Goal: Transaction & Acquisition: Purchase product/service

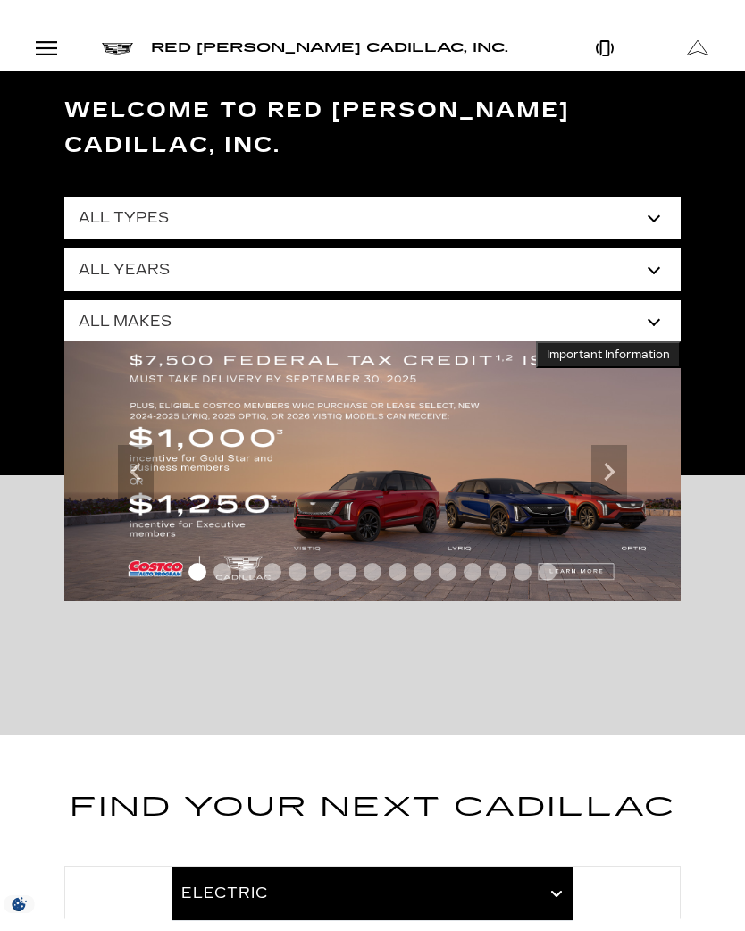
click at [649, 197] on select "All Types New Used Certified Used Demo" at bounding box center [372, 218] width 616 height 43
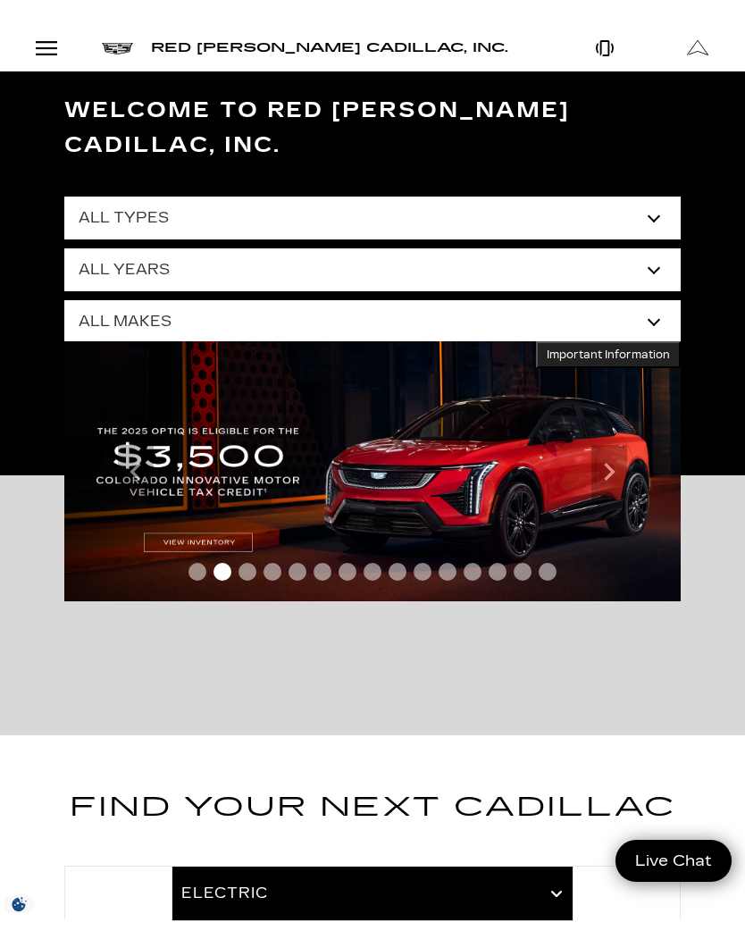
select select "Certified Used"
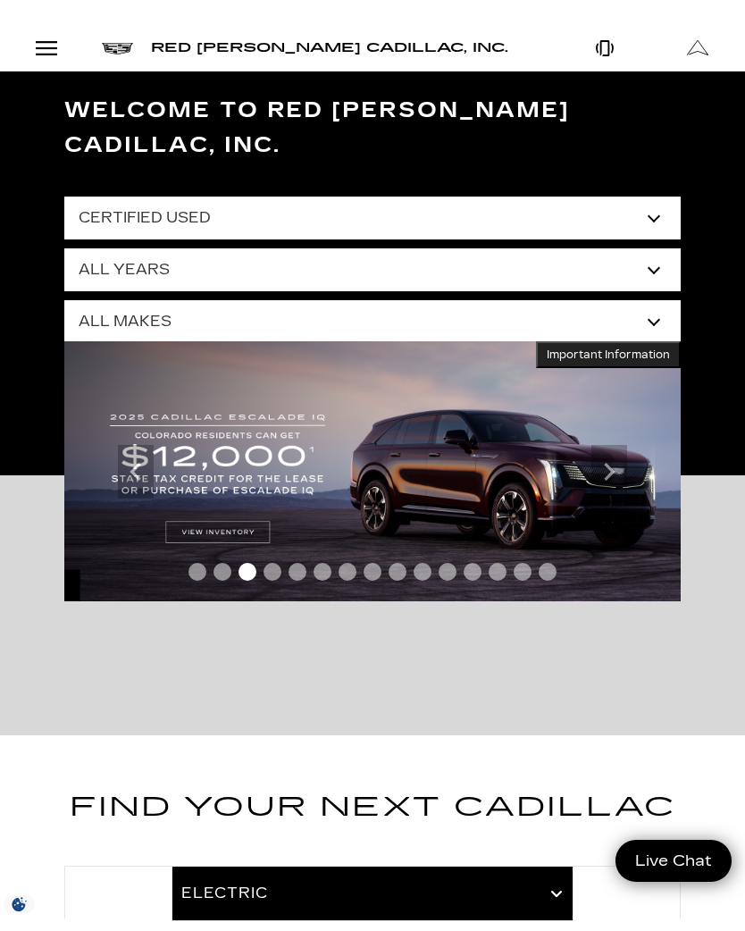
click at [646, 248] on select "All Years 2024 2022 2021" at bounding box center [372, 269] width 616 height 43
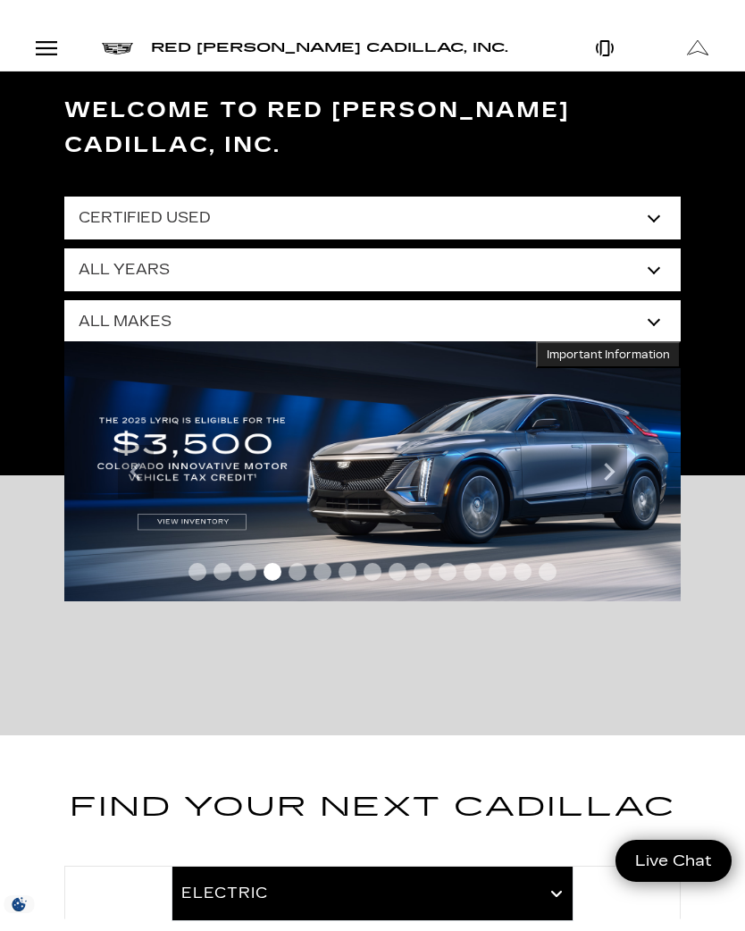
click at [671, 300] on select "All Makes Cadillac" at bounding box center [372, 321] width 616 height 43
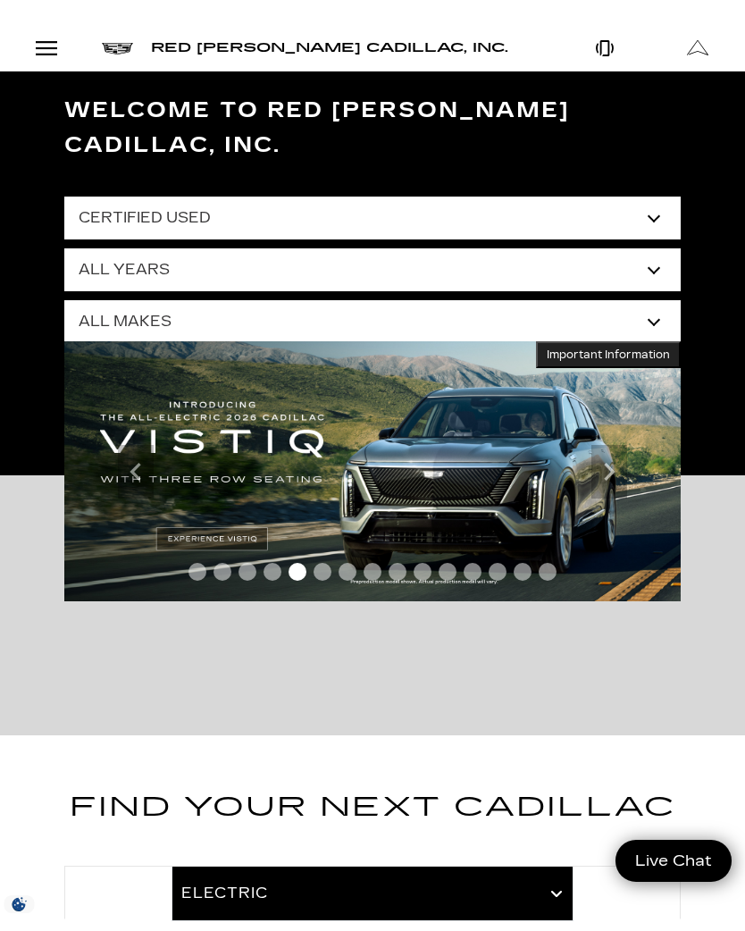
click at [643, 300] on select "All Makes Cadillac" at bounding box center [372, 321] width 616 height 43
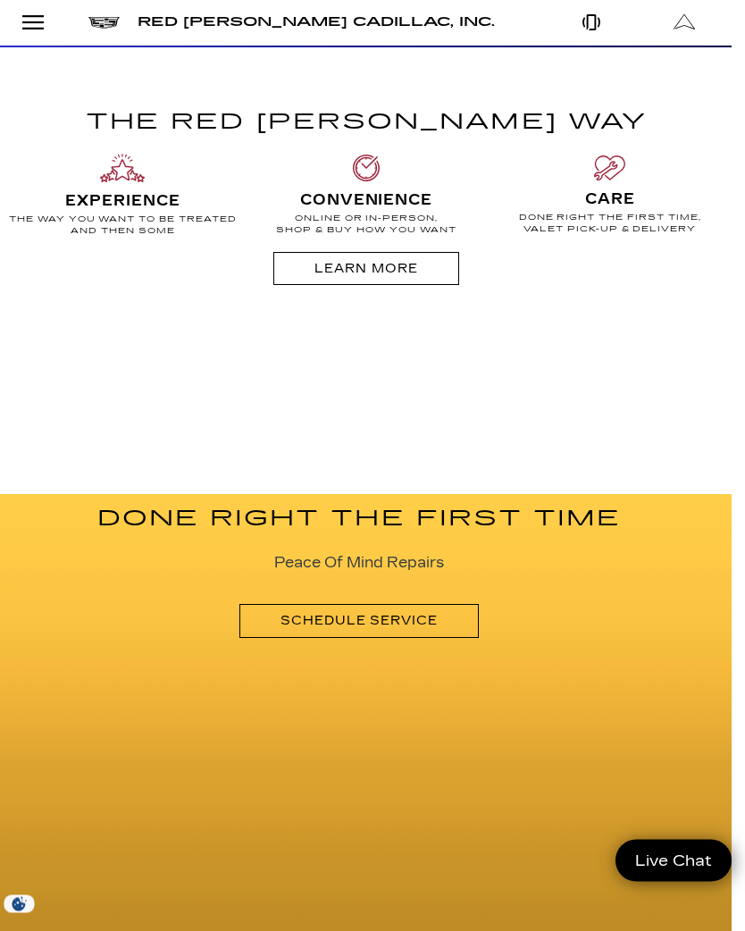
scroll to position [1519, 13]
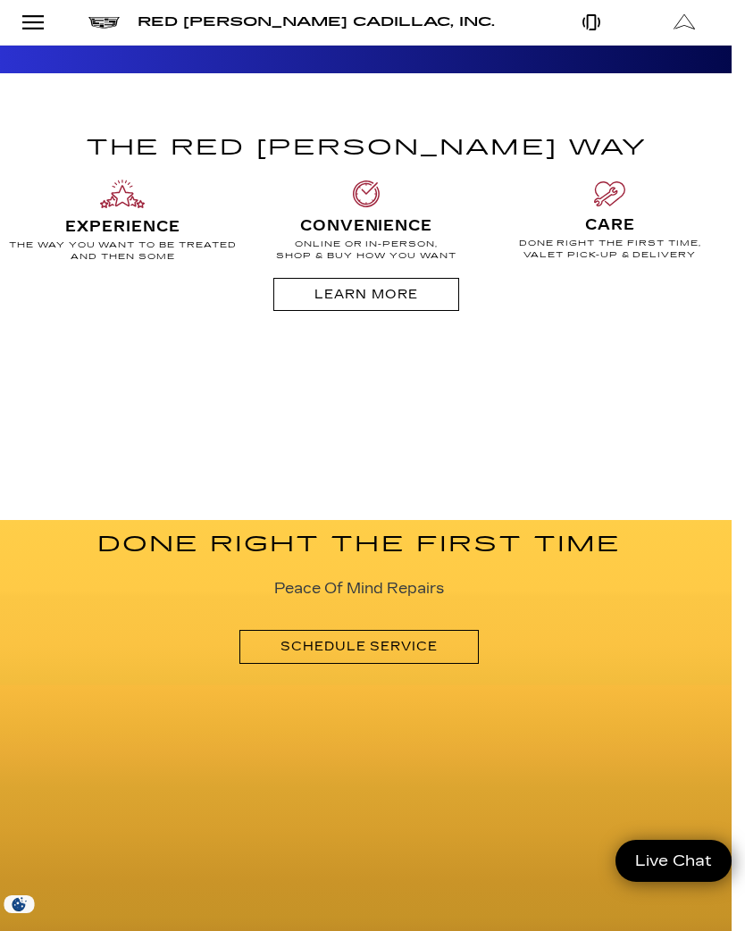
click at [31, 22] on div "Open Menu Modal" at bounding box center [33, 22] width 30 height 21
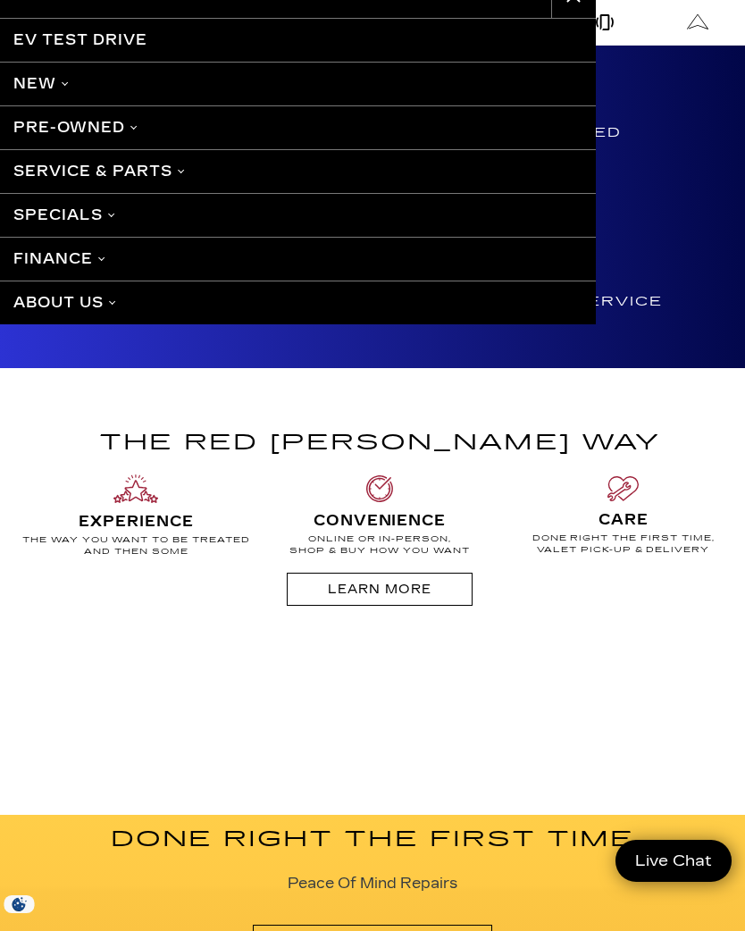
scroll to position [1223, 0]
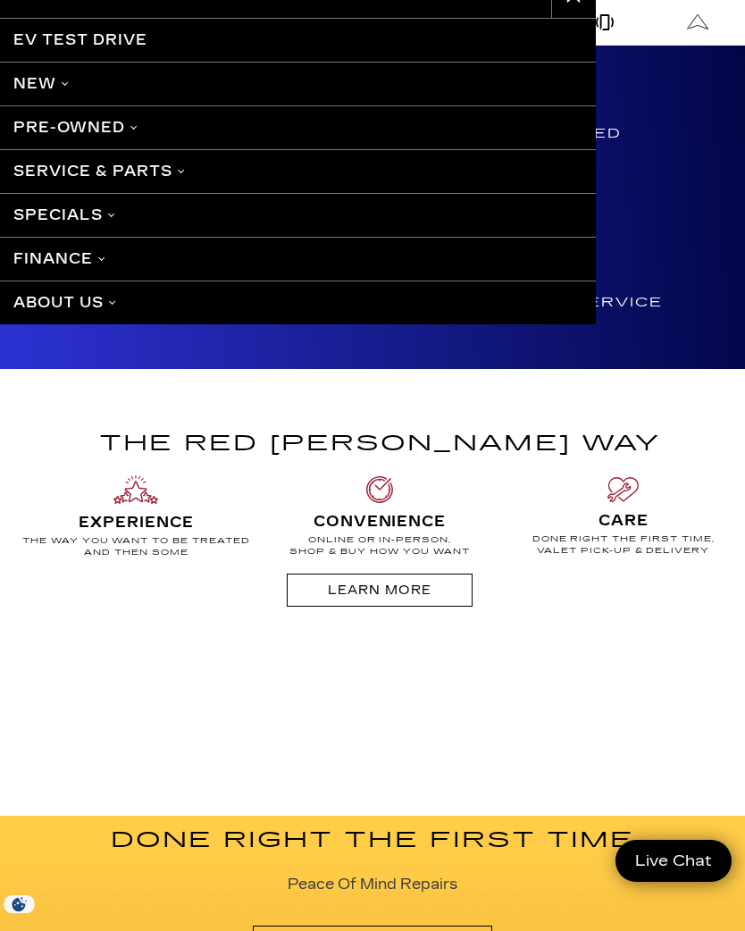
click at [655, 112] on div "Menu EV Test Drive New Cadillac Crossovers/SUVs XT4 XT5 XT6 Escalade Escalade I…" at bounding box center [372, 175] width 745 height 351
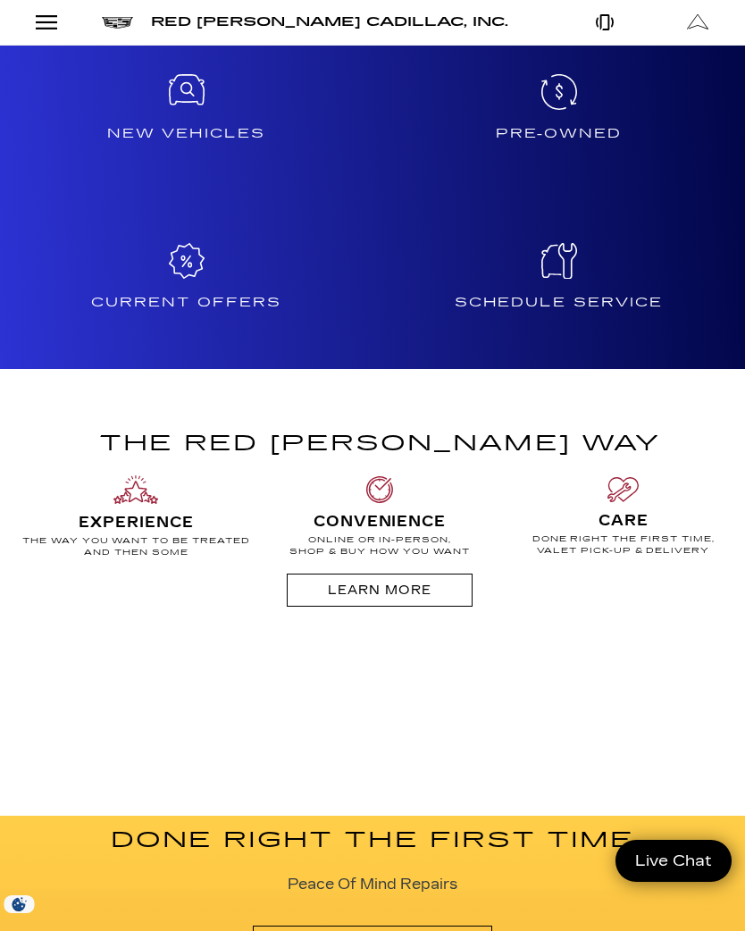
click at [41, 34] on link "Open Menu Modal" at bounding box center [46, 22] width 93 height 45
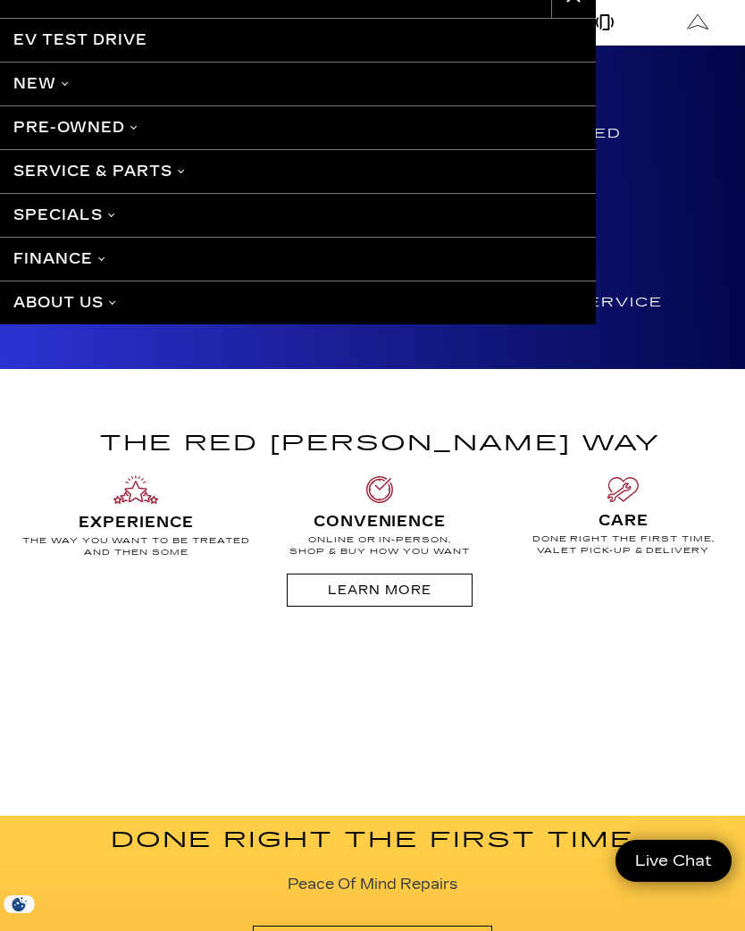
click at [54, 130] on link "Pre-Owned" at bounding box center [298, 127] width 596 height 44
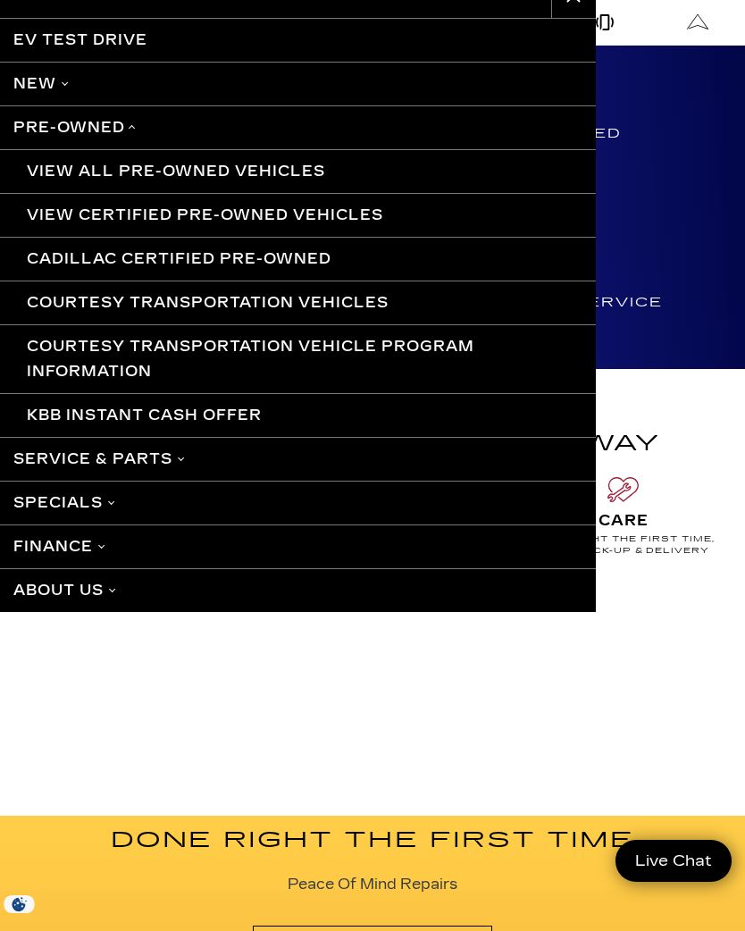
click at [96, 180] on link "View All Pre-Owned Vehicles" at bounding box center [298, 171] width 596 height 44
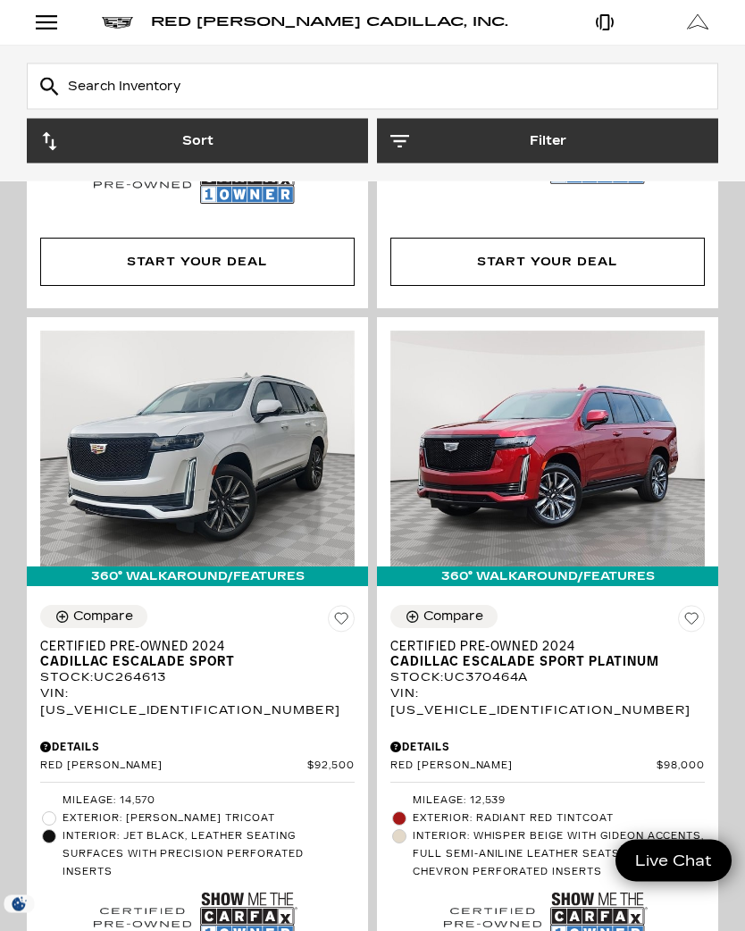
scroll to position [4735, 0]
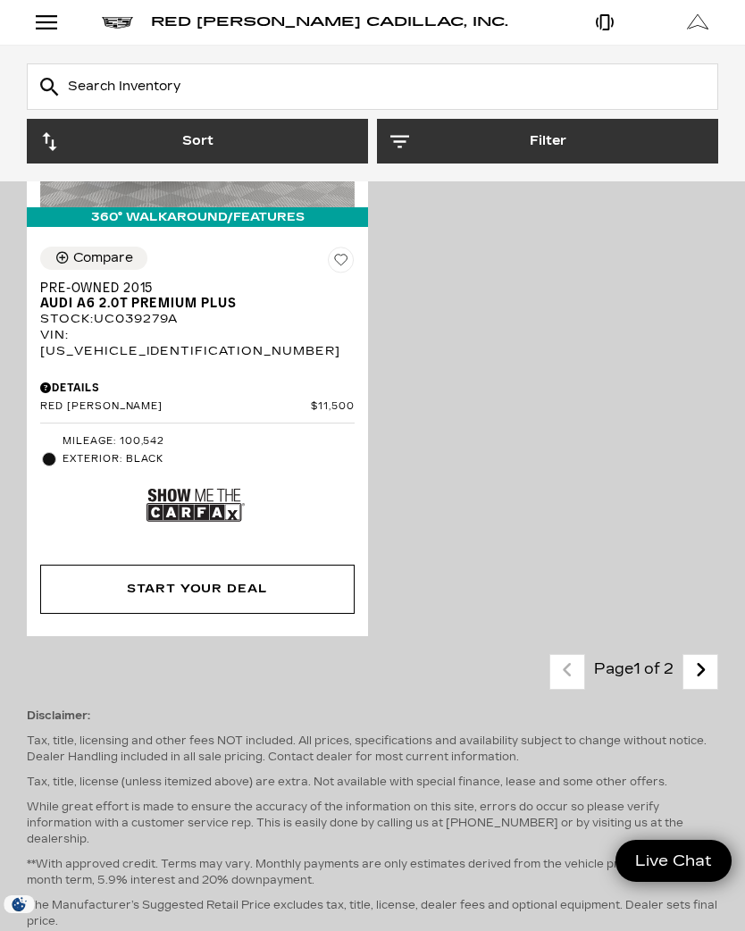
click at [700, 656] on icon "next page" at bounding box center [701, 670] width 12 height 29
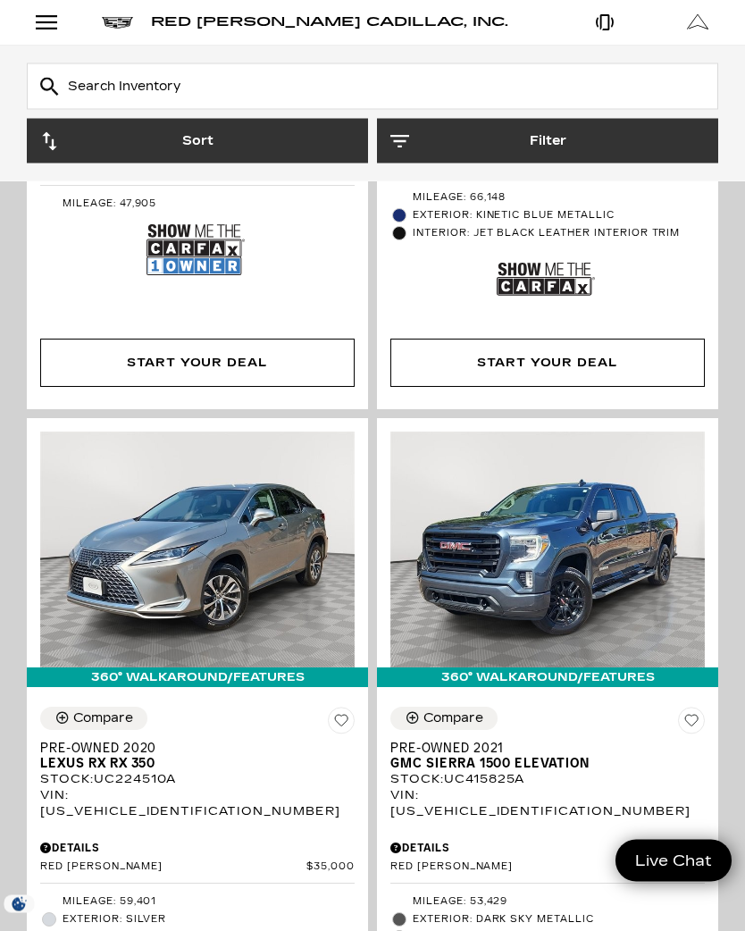
scroll to position [4160, 0]
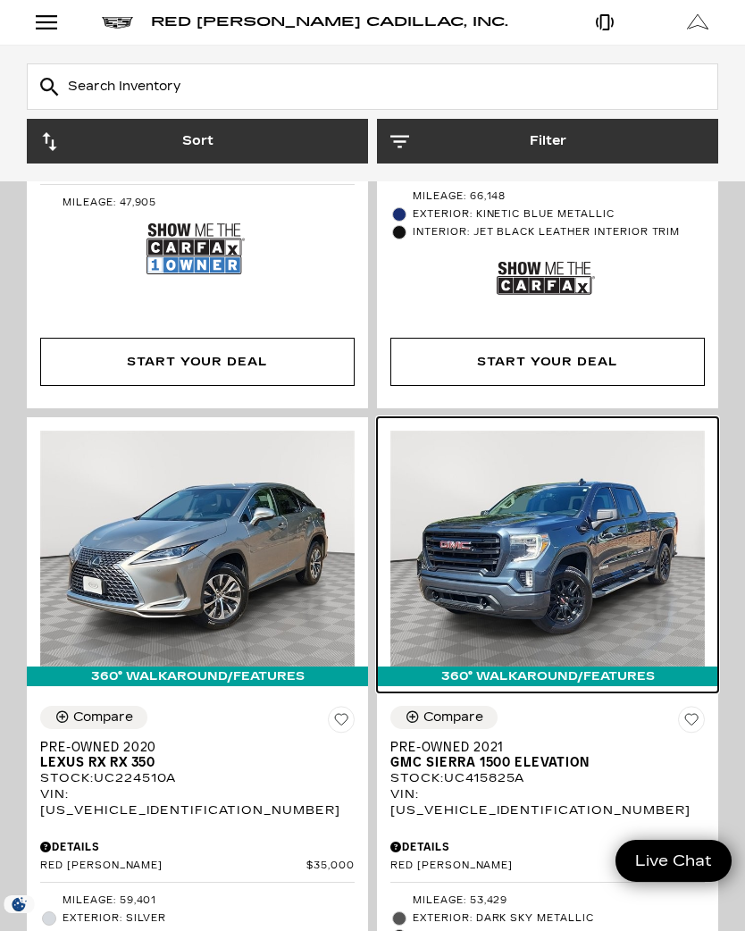
click at [688, 541] on img at bounding box center [547, 549] width 315 height 236
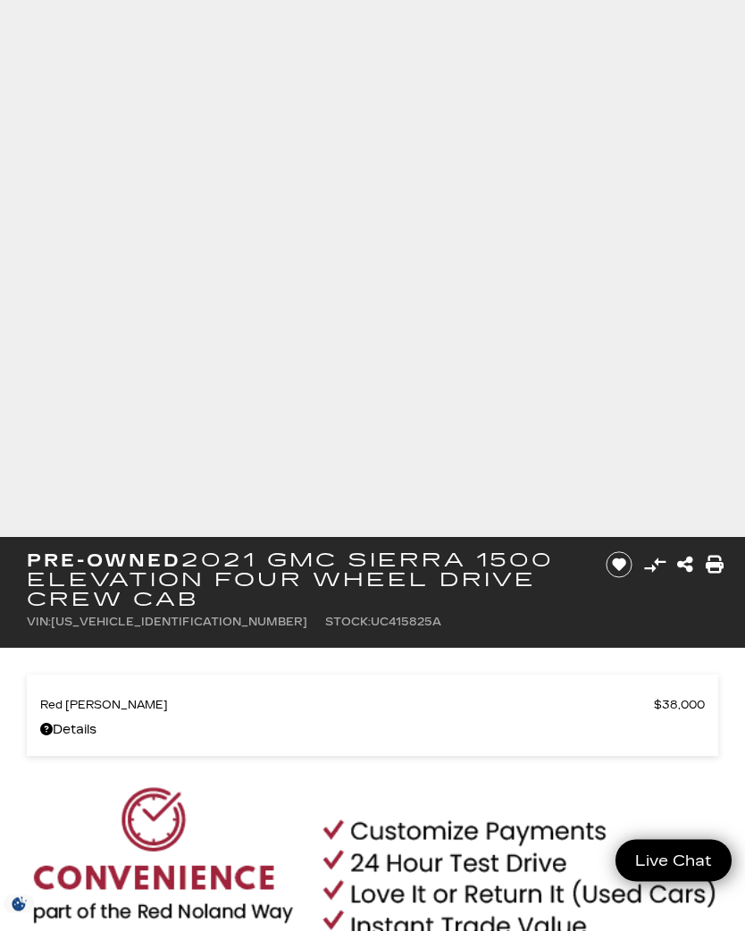
scroll to position [33, 0]
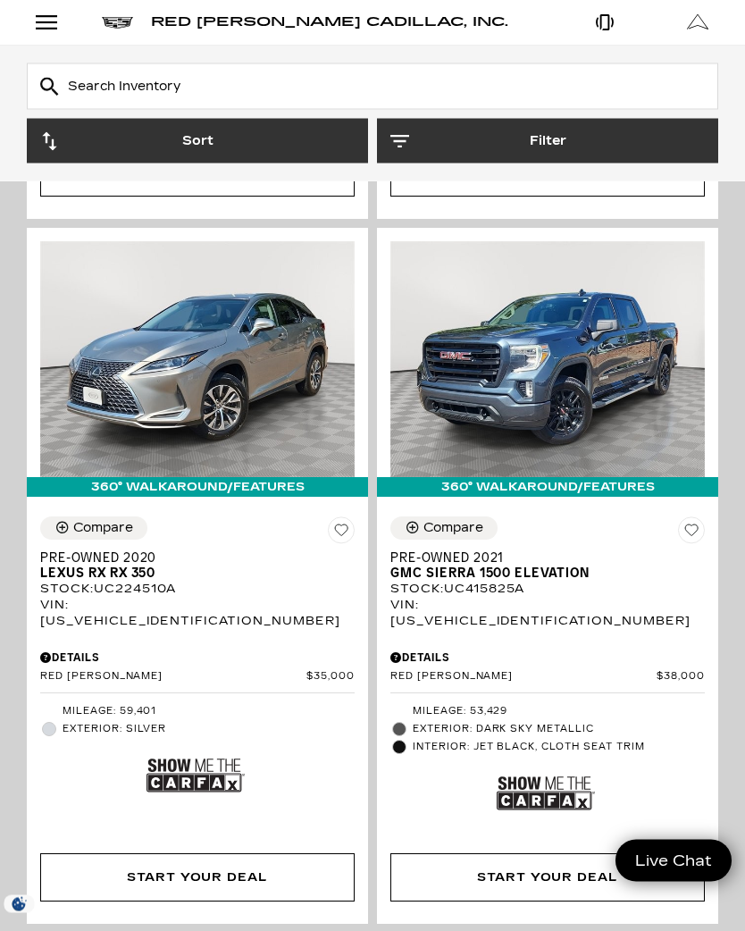
scroll to position [4349, 0]
